Goal: Check status

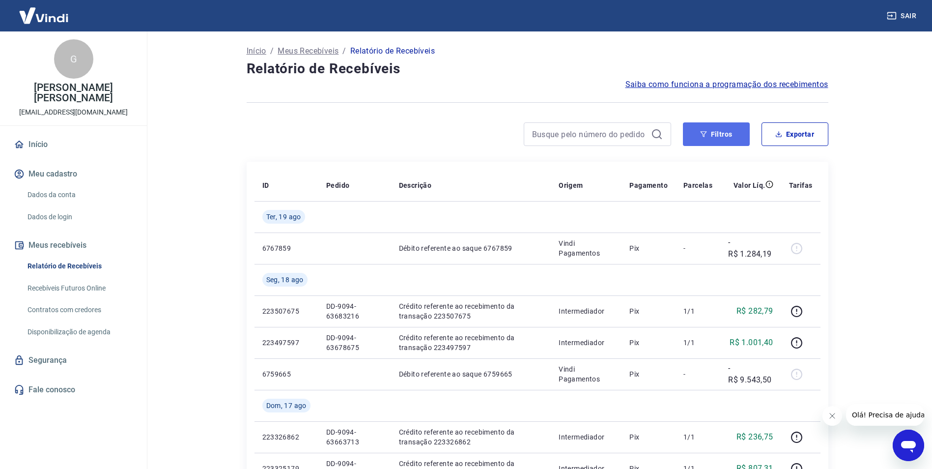
click at [729, 131] on button "Filtros" at bounding box center [716, 134] width 67 height 24
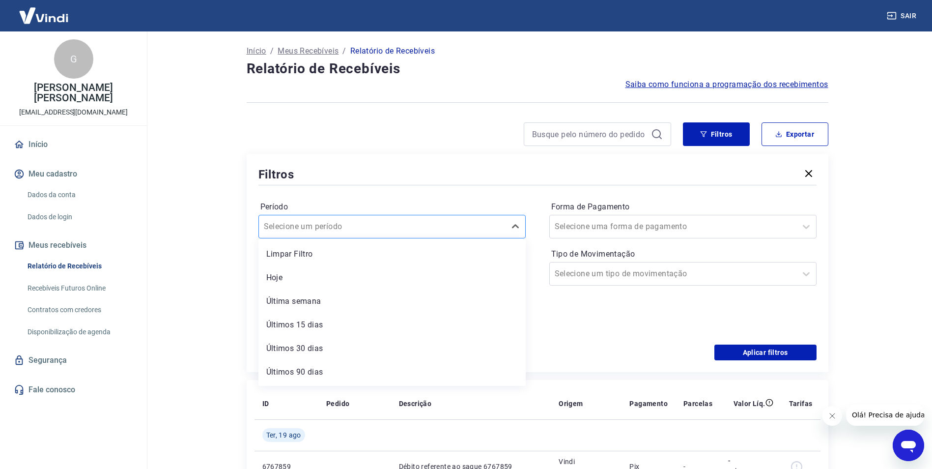
click at [433, 231] on div at bounding box center [382, 227] width 237 height 14
click at [332, 227] on input "Período" at bounding box center [313, 227] width 99 height 12
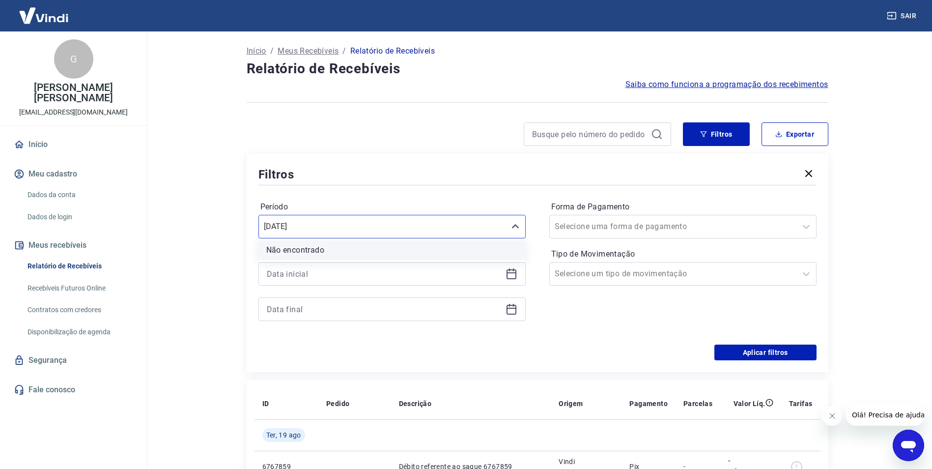
click at [451, 253] on li "Não encontrado" at bounding box center [391, 250] width 267 height 20
type input "[DATE]"
drag, startPoint x: 743, startPoint y: 348, endPoint x: 444, endPoint y: 315, distance: 301.0
click at [743, 349] on button "Aplicar filtros" at bounding box center [765, 352] width 102 height 16
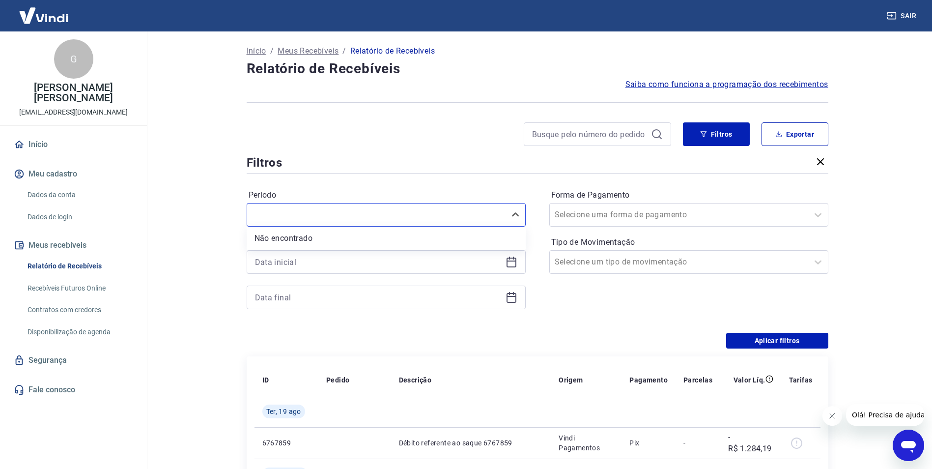
click at [514, 458] on td at bounding box center [471, 473] width 160 height 31
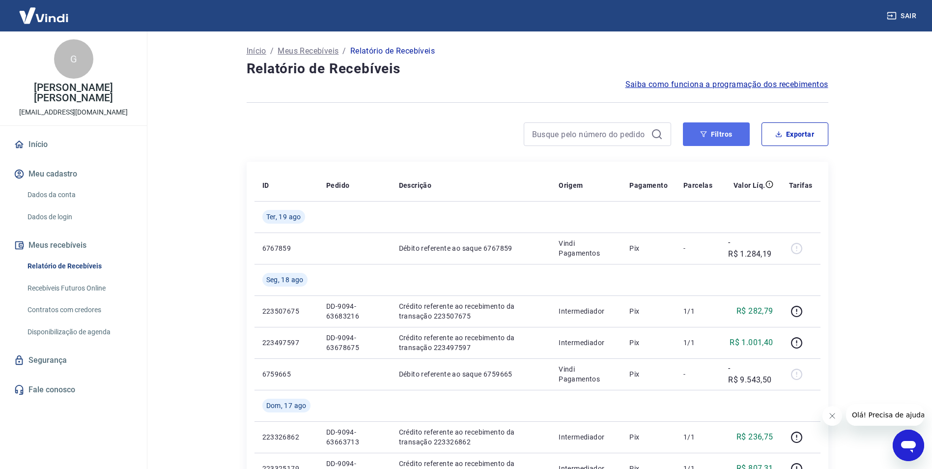
click at [715, 135] on button "Filtros" at bounding box center [716, 134] width 67 height 24
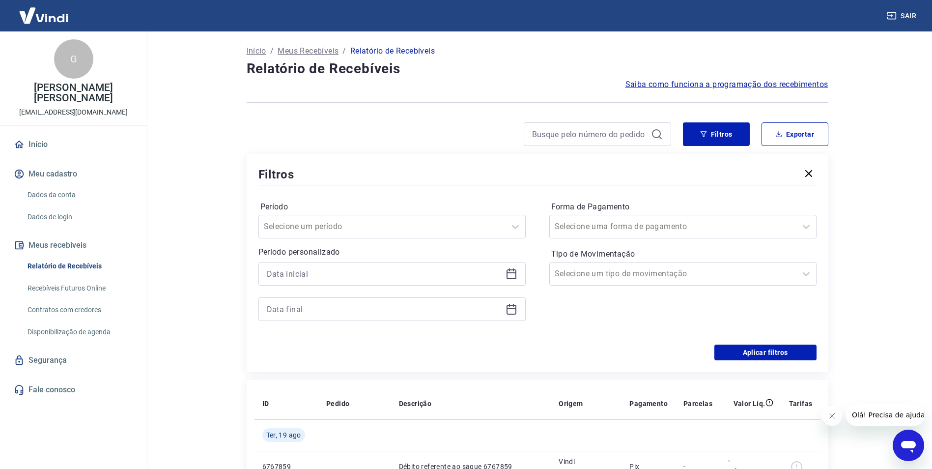
click at [512, 274] on icon at bounding box center [511, 274] width 12 height 12
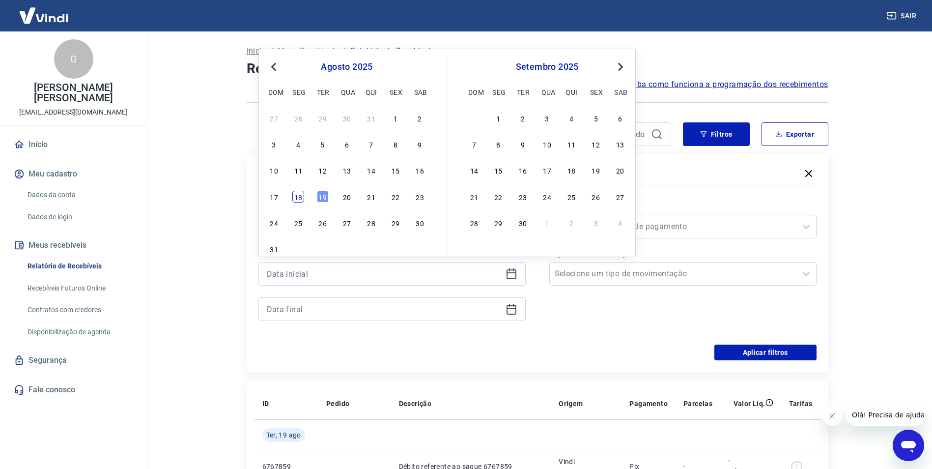
click at [302, 196] on div "18" at bounding box center [298, 197] width 12 height 12
type input "[DATE]"
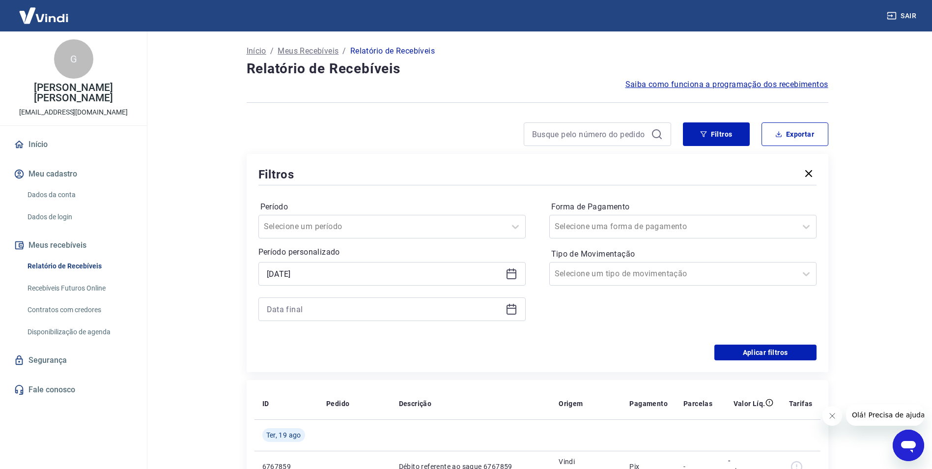
click at [516, 307] on icon at bounding box center [511, 310] width 10 height 10
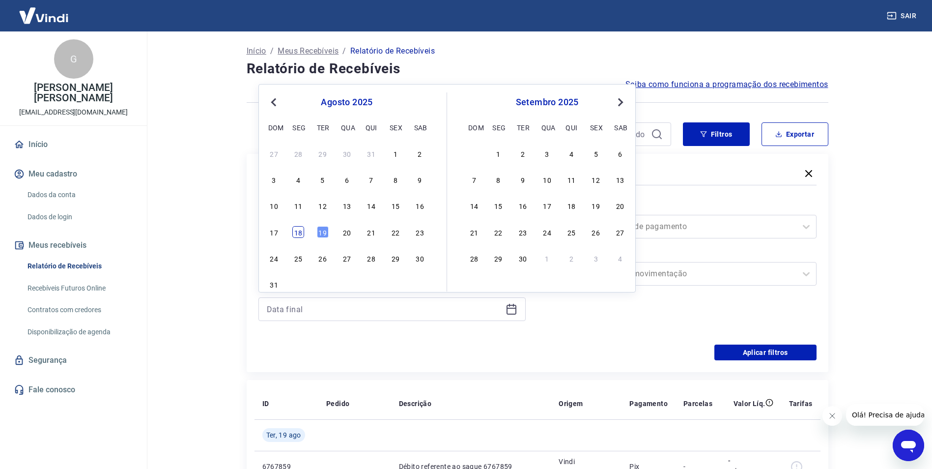
click at [296, 228] on div "18" at bounding box center [298, 232] width 12 height 12
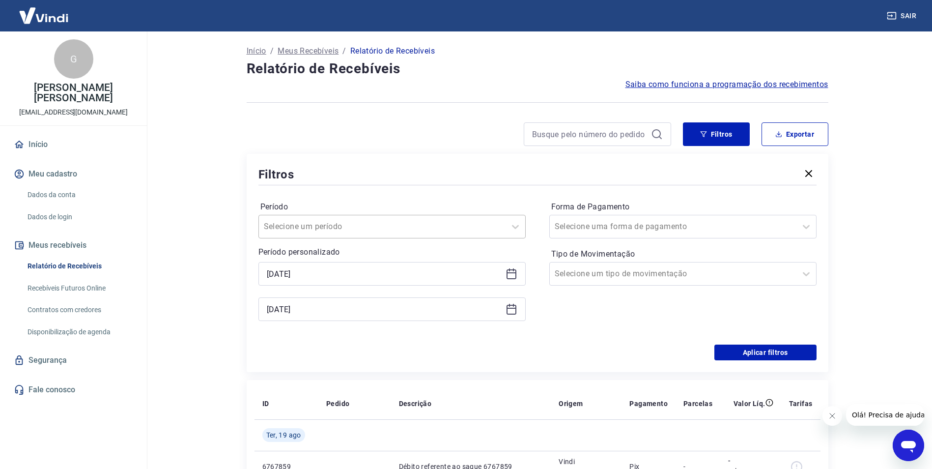
type input "[DATE]"
click at [300, 229] on input "Período" at bounding box center [313, 227] width 99 height 12
click at [479, 182] on div "Filtros" at bounding box center [537, 174] width 558 height 17
click at [738, 350] on button "Aplicar filtros" at bounding box center [765, 352] width 102 height 16
